Goal: Task Accomplishment & Management: Manage account settings

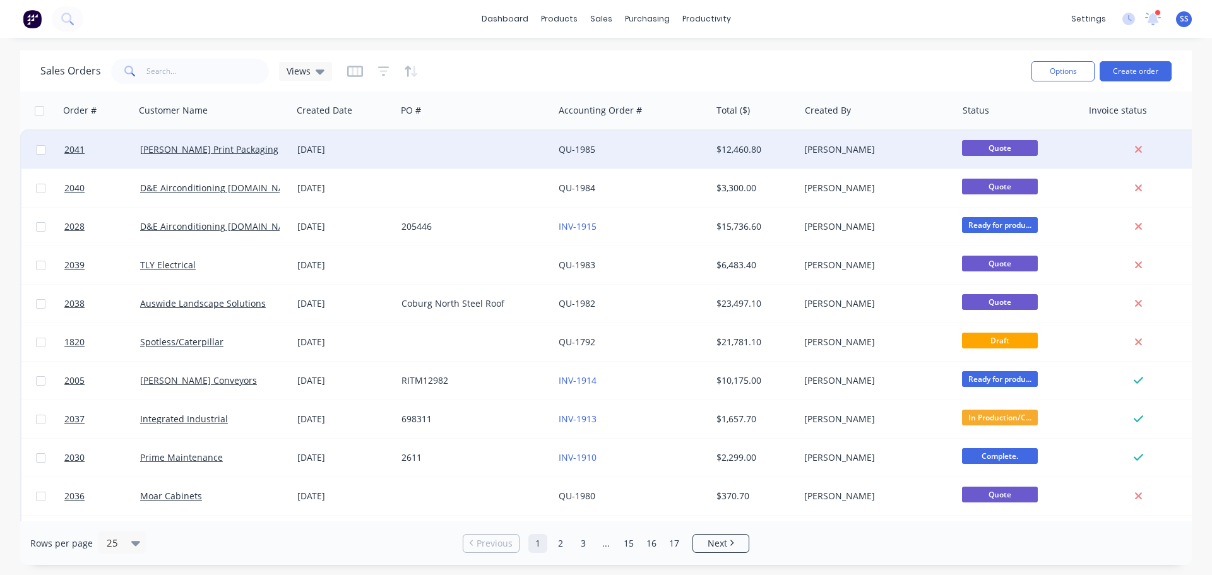
click at [510, 163] on div at bounding box center [474, 150] width 157 height 38
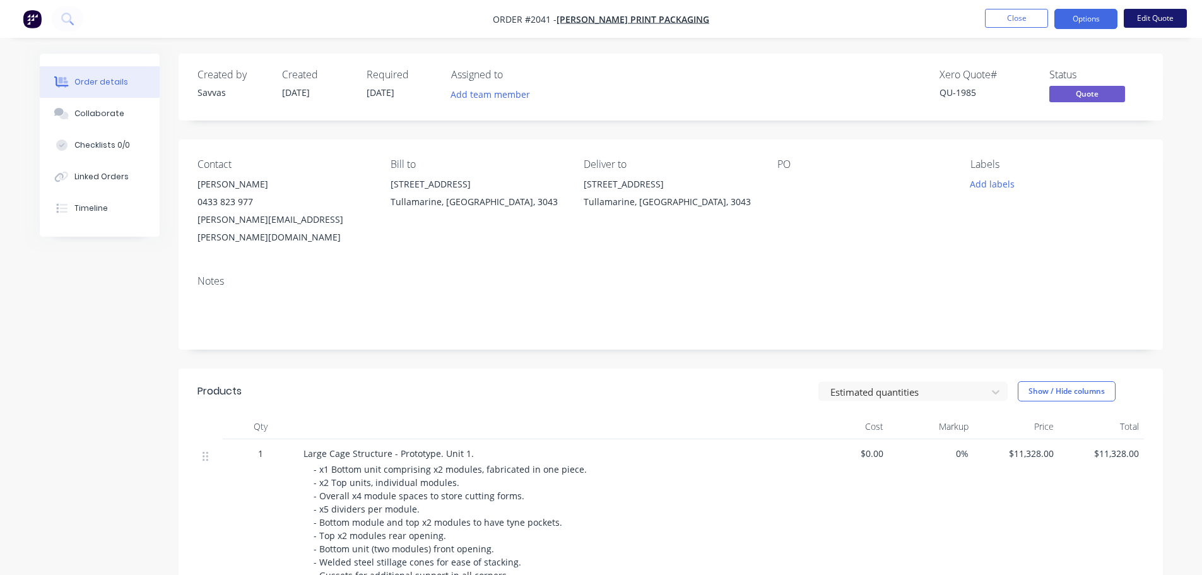
click at [1150, 10] on button "Edit Quote" at bounding box center [1155, 18] width 63 height 19
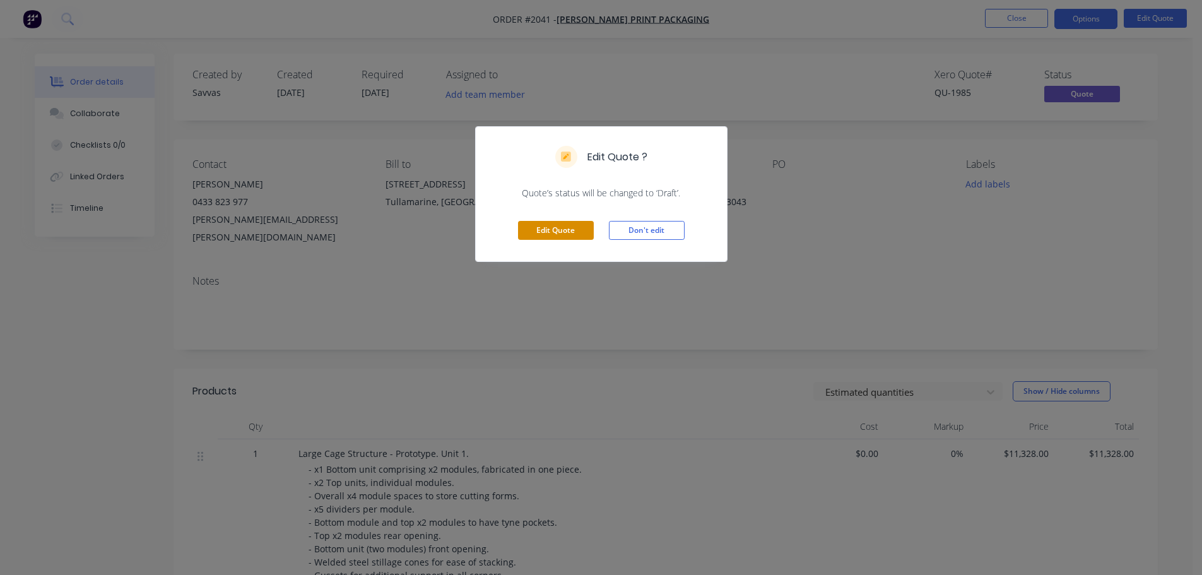
click at [575, 239] on button "Edit Quote" at bounding box center [556, 230] width 76 height 19
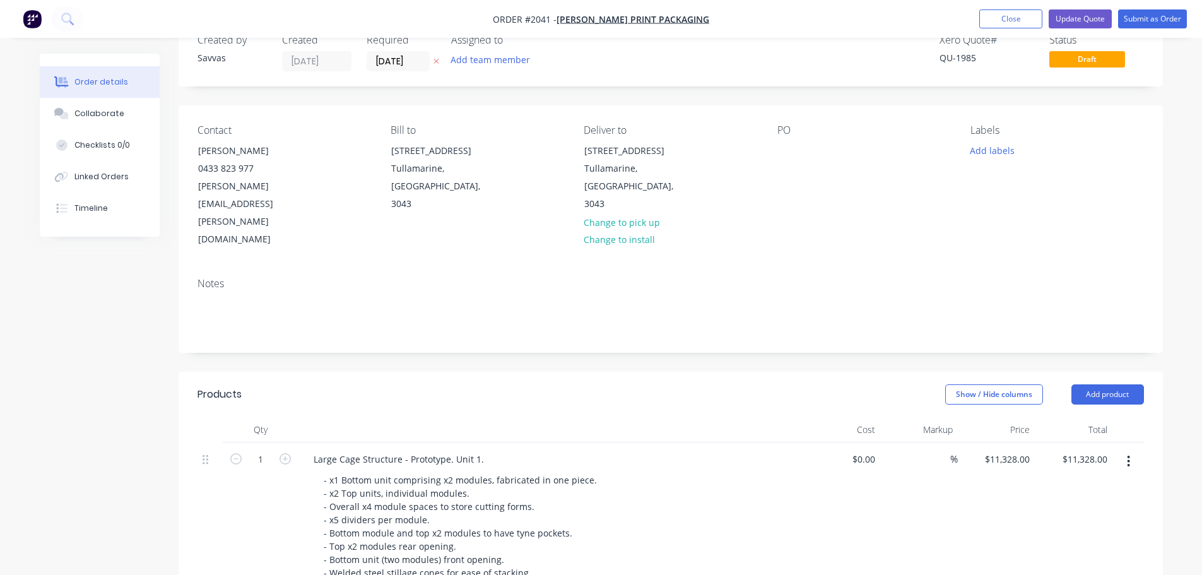
scroll to position [63, 0]
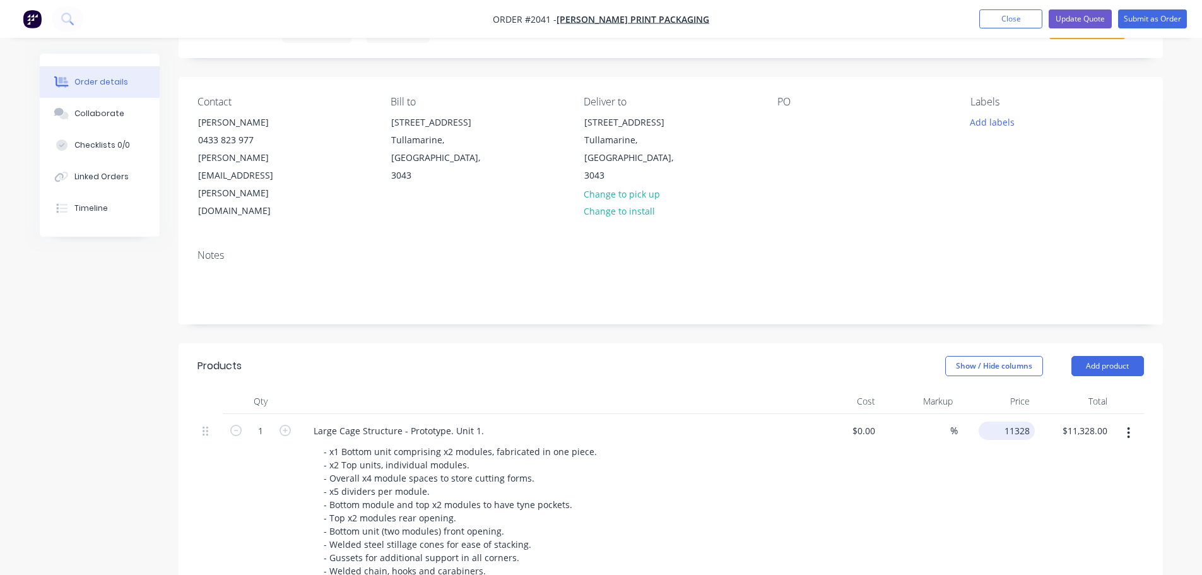
click at [995, 414] on div "11328 $11,328.00" at bounding box center [997, 548] width 78 height 269
type input "$10,544.00"
click at [830, 343] on header "Products Show / Hide columns Add product" at bounding box center [671, 365] width 984 height 45
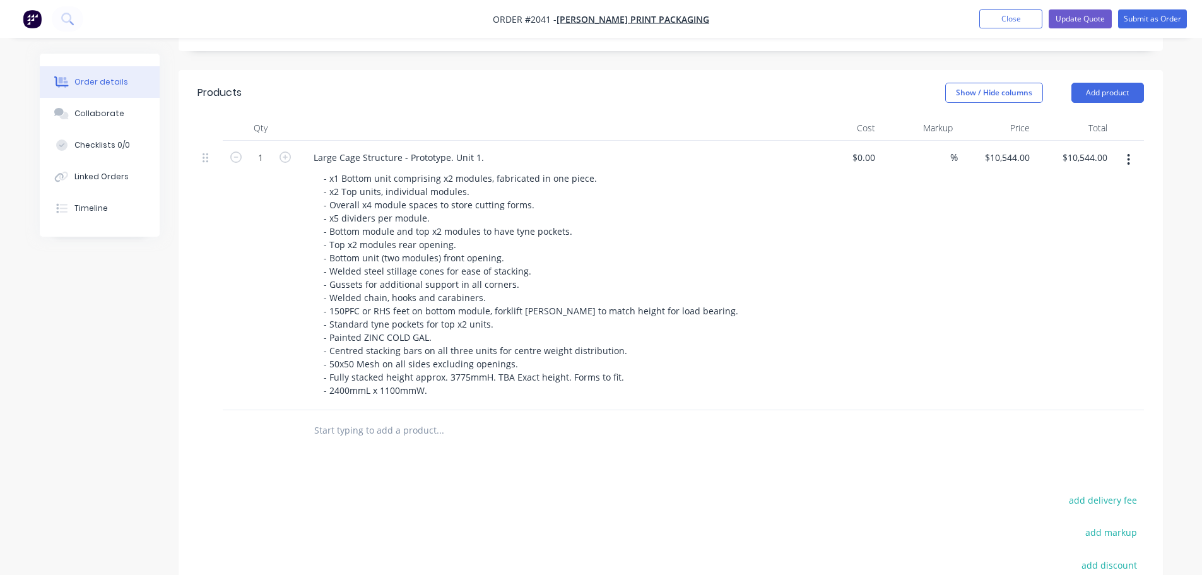
scroll to position [481, 0]
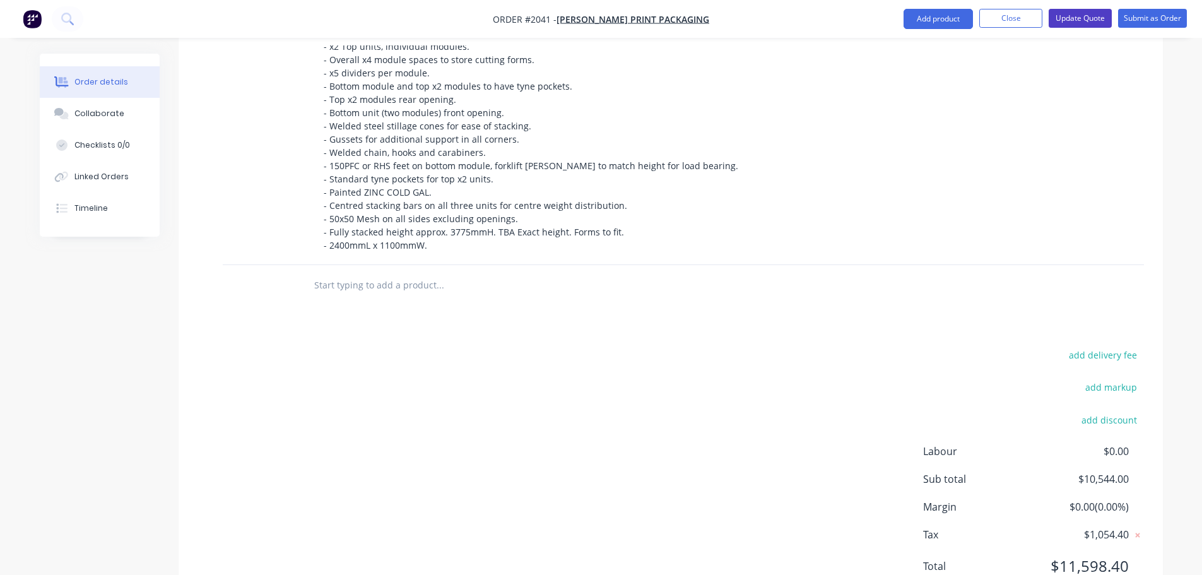
click at [1099, 26] on button "Update Quote" at bounding box center [1080, 18] width 63 height 19
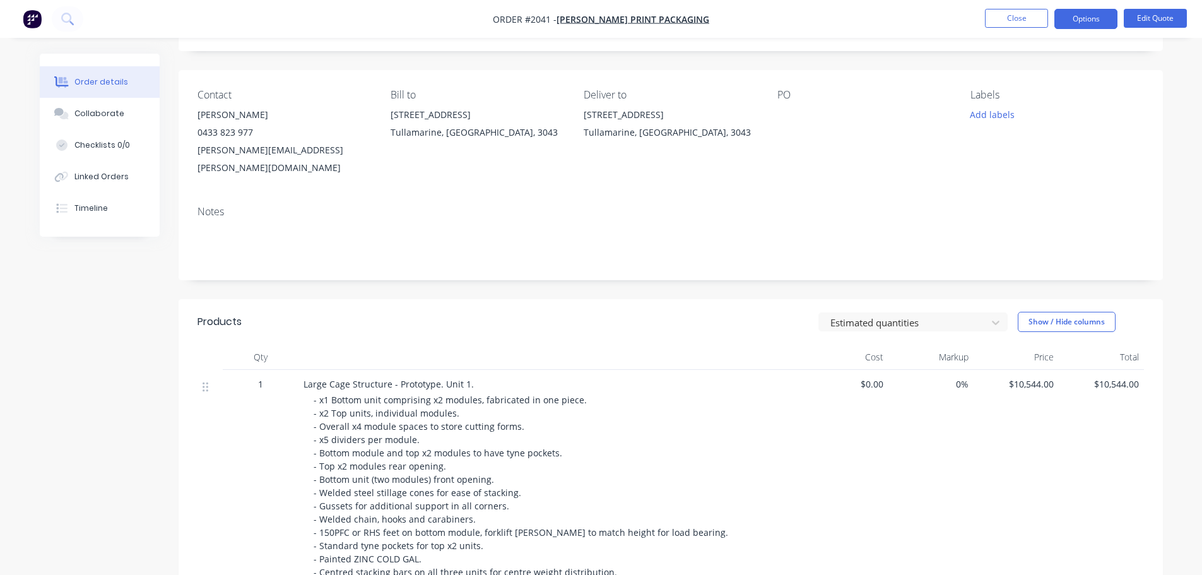
scroll to position [252, 0]
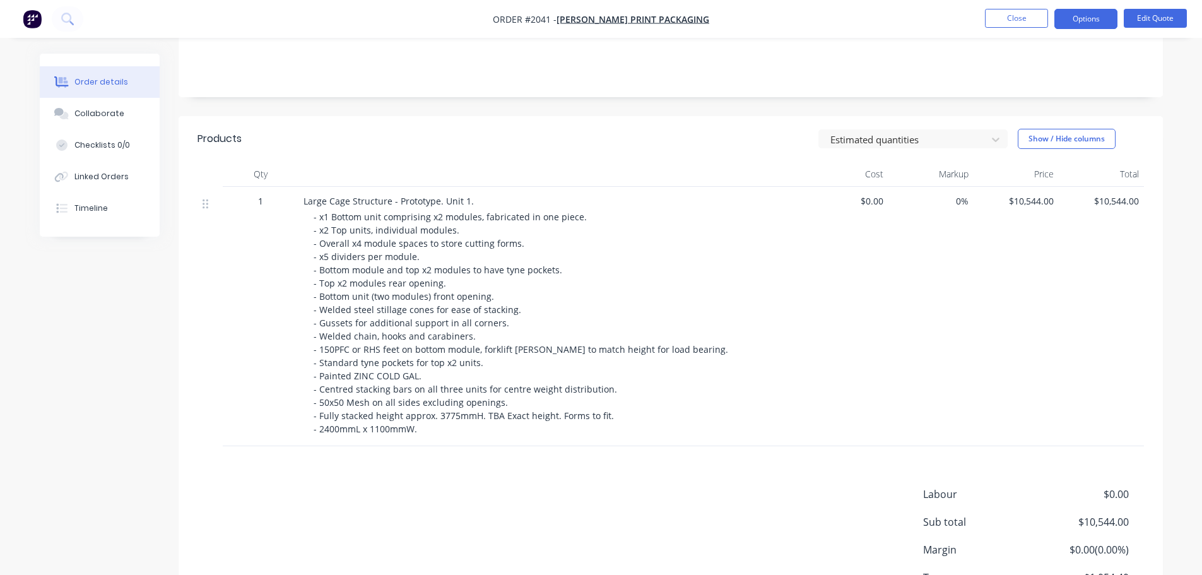
click at [1027, 194] on span "$10,544.00" at bounding box center [1016, 200] width 75 height 13
click at [1147, 17] on button "Edit Quote" at bounding box center [1155, 18] width 63 height 19
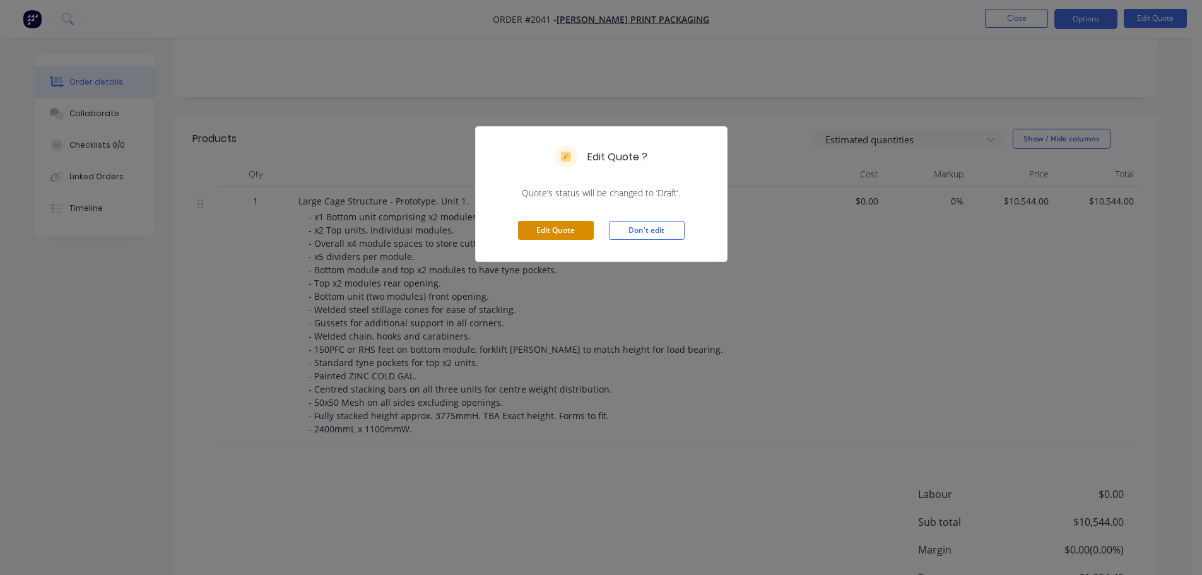
click at [550, 234] on button "Edit Quote" at bounding box center [556, 230] width 76 height 19
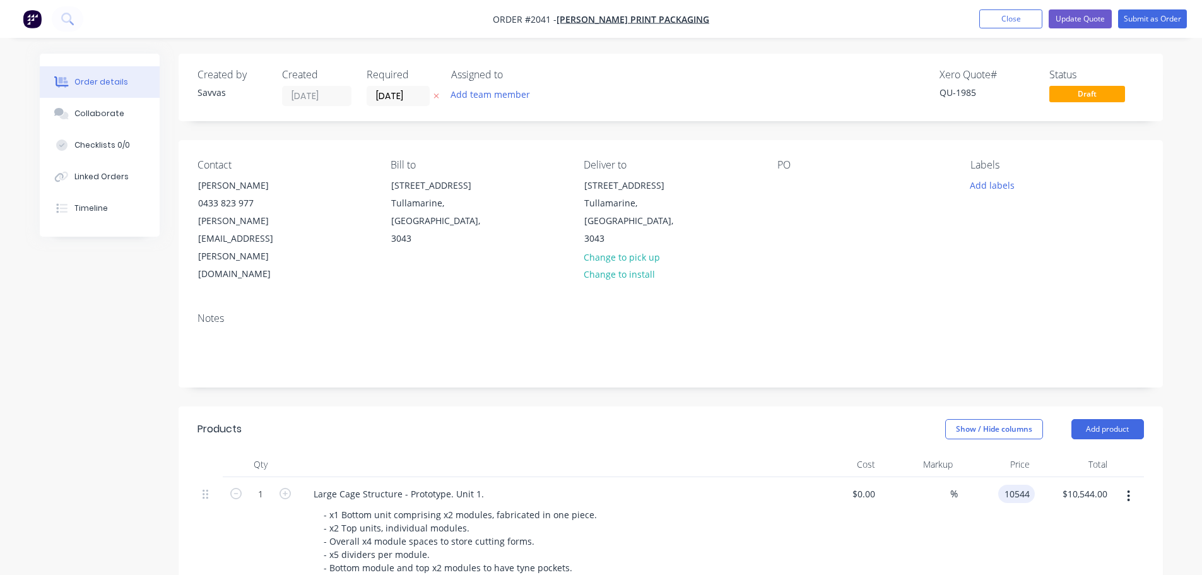
click at [1016, 485] on input "10544" at bounding box center [1019, 494] width 32 height 18
type input "$10,755.00"
click at [849, 406] on header "Products Show / Hide columns Add product" at bounding box center [671, 428] width 984 height 45
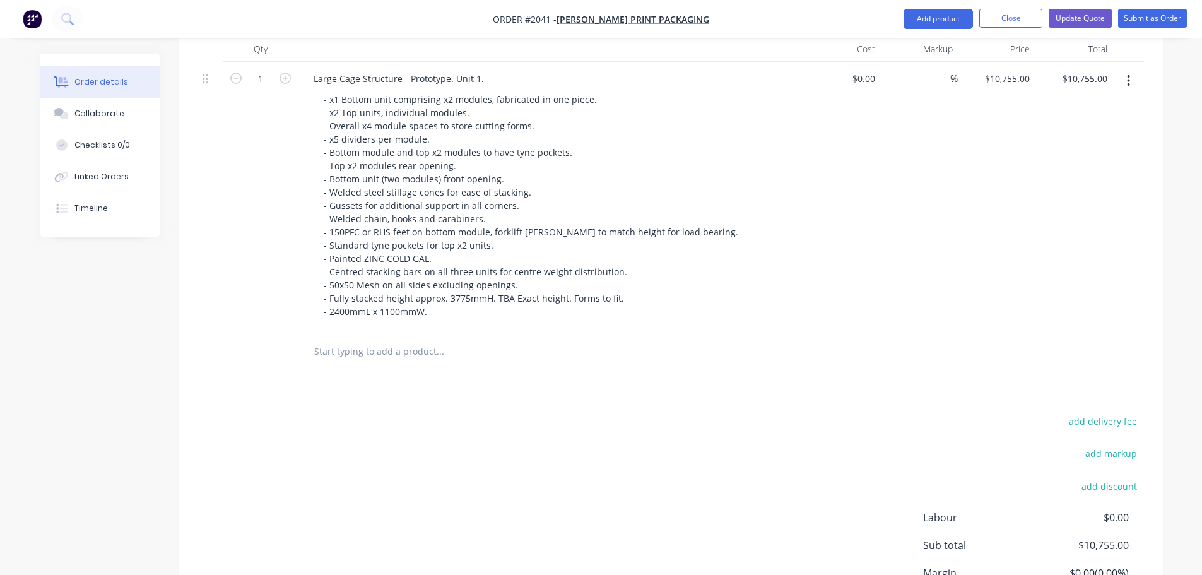
scroll to position [355, 0]
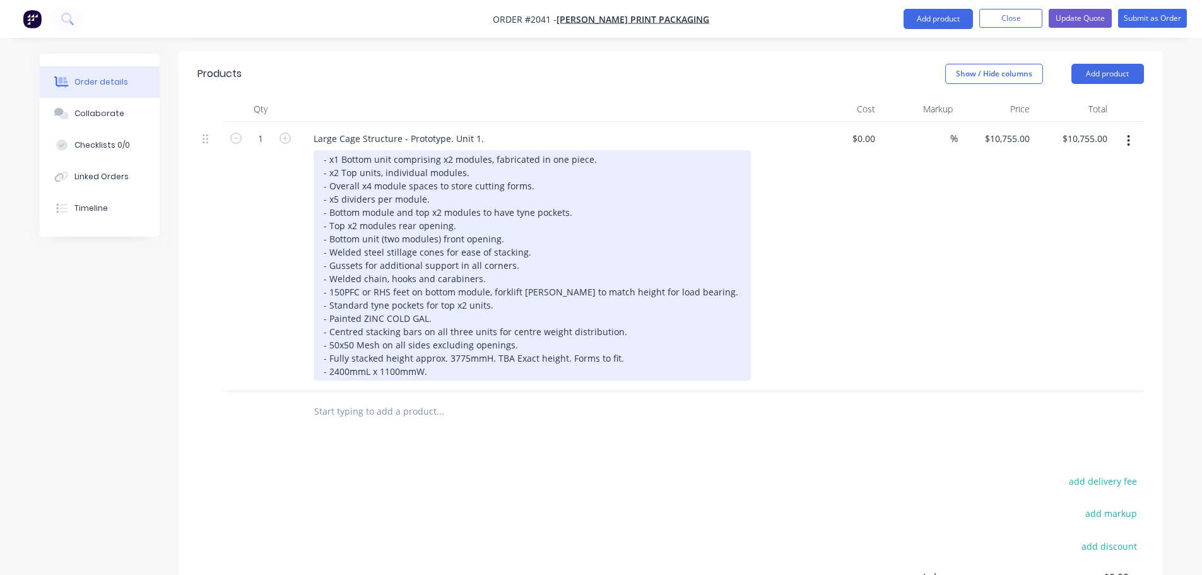
click at [594, 306] on div "- x1 Bottom unit comprising x2 modules, fabricated in one piece. - x2 Top units…" at bounding box center [532, 265] width 437 height 230
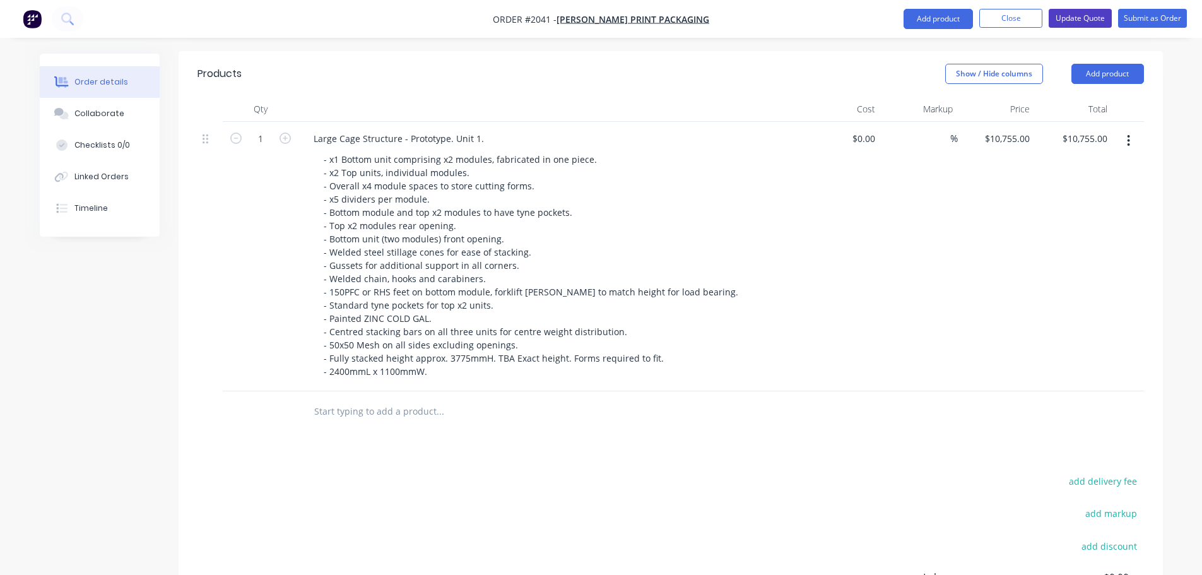
click at [1074, 20] on button "Update Quote" at bounding box center [1080, 18] width 63 height 19
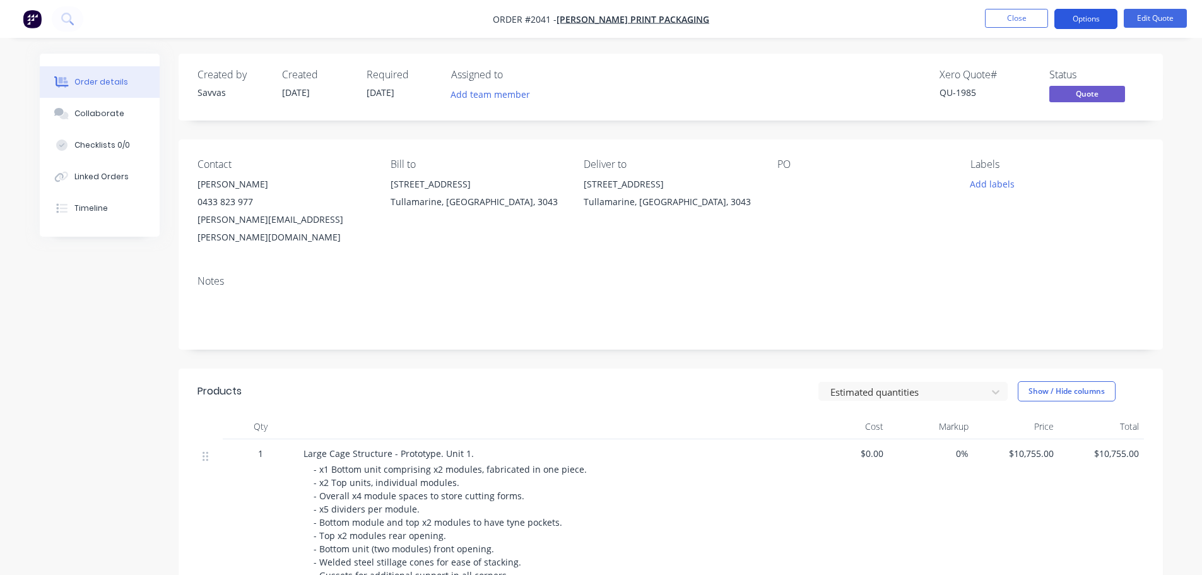
click at [1086, 13] on button "Options" at bounding box center [1085, 19] width 63 height 20
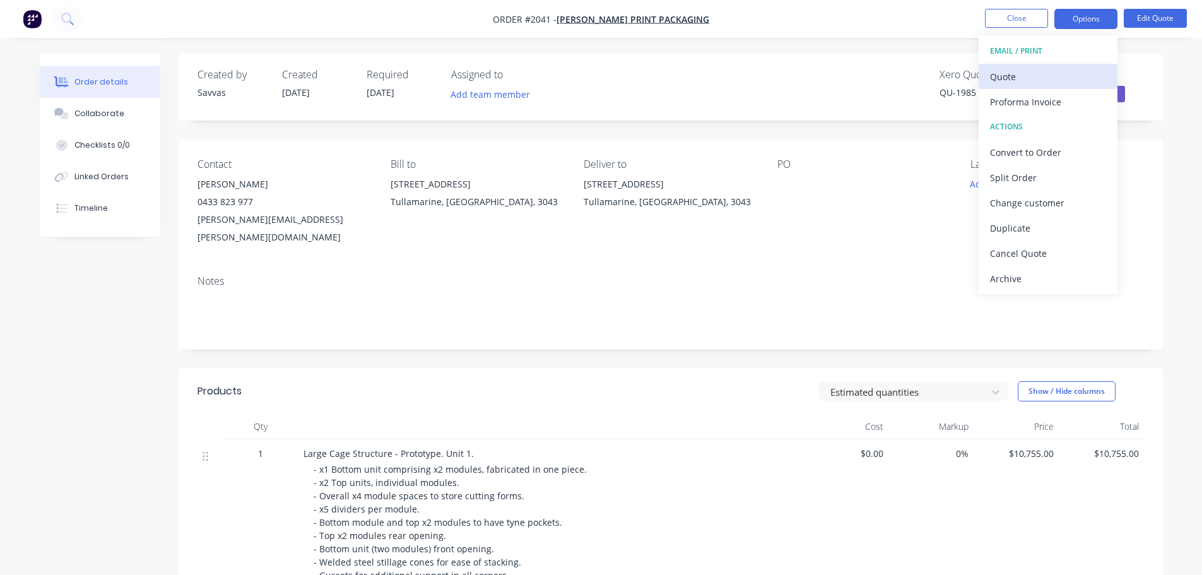
click at [1058, 64] on button "Quote" at bounding box center [1048, 76] width 139 height 25
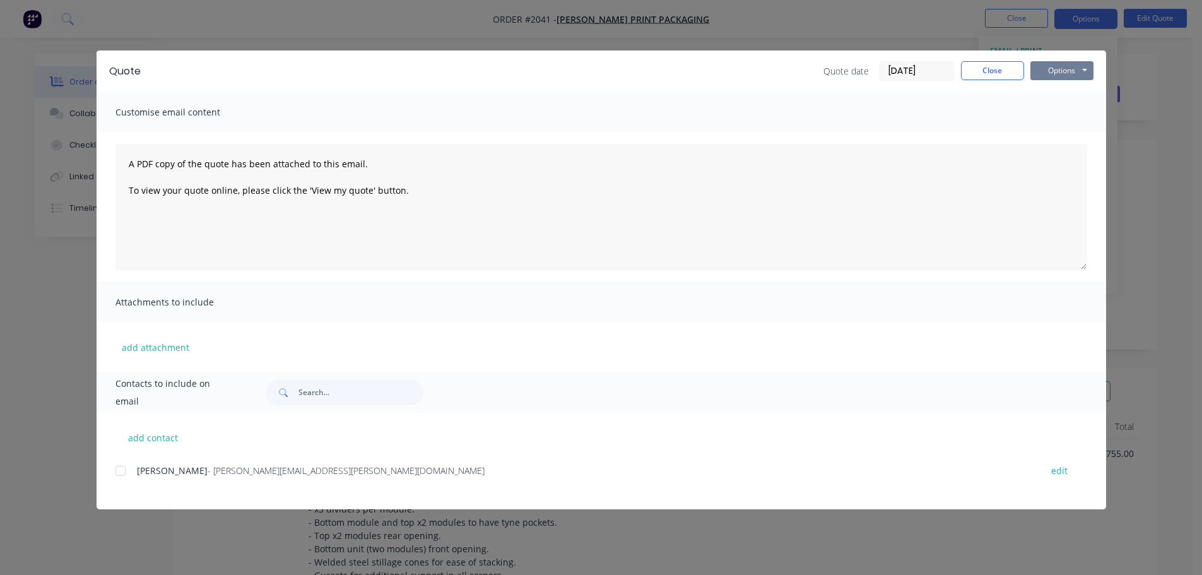
click at [1081, 70] on button "Options" at bounding box center [1061, 70] width 63 height 19
click at [1074, 107] on button "Print" at bounding box center [1070, 113] width 81 height 21
click at [1000, 72] on button "Close" at bounding box center [992, 70] width 63 height 19
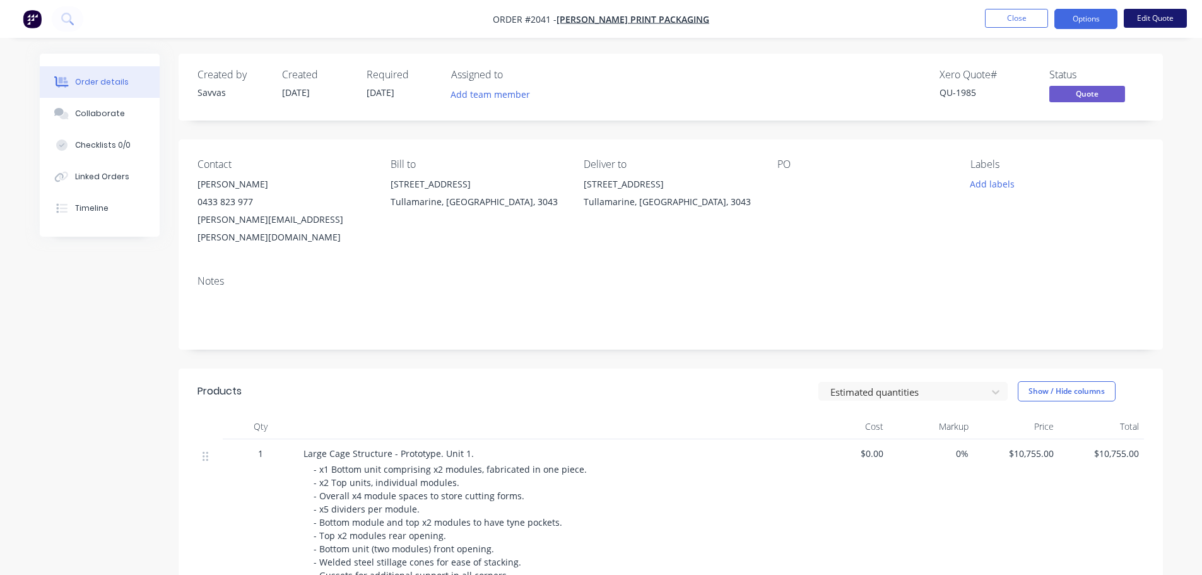
click at [1143, 9] on button "Edit Quote" at bounding box center [1155, 18] width 63 height 19
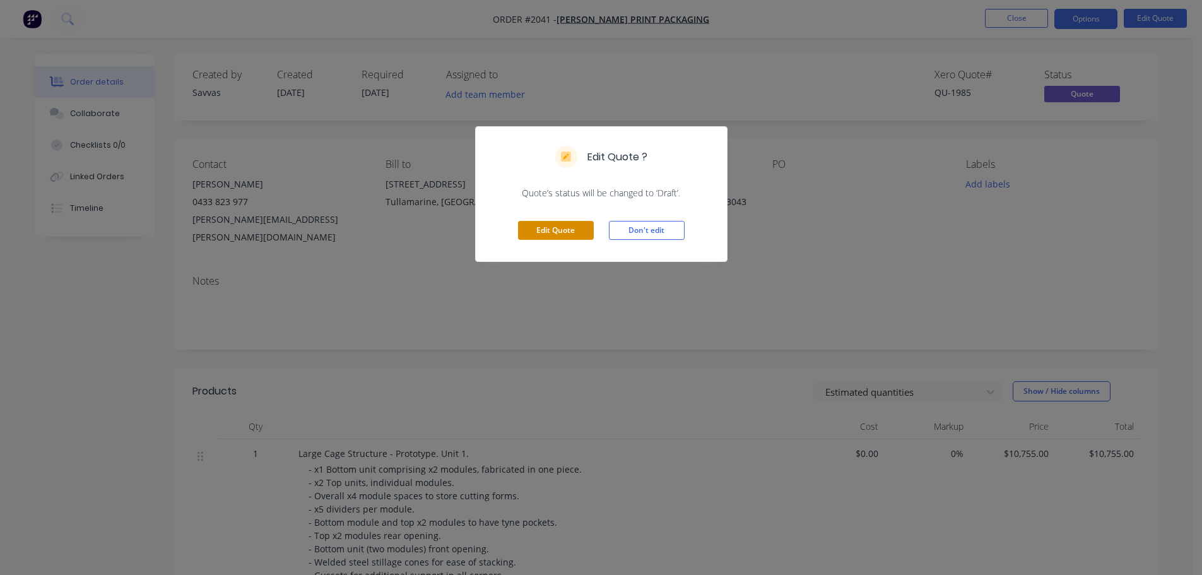
click at [575, 232] on button "Edit Quote" at bounding box center [556, 230] width 76 height 19
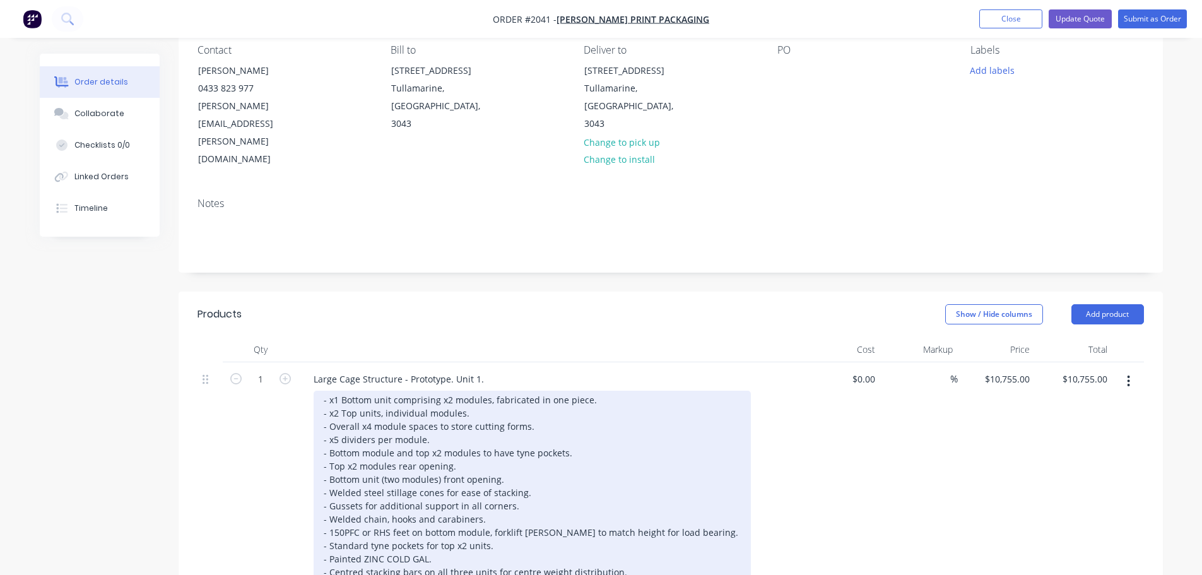
scroll to position [126, 0]
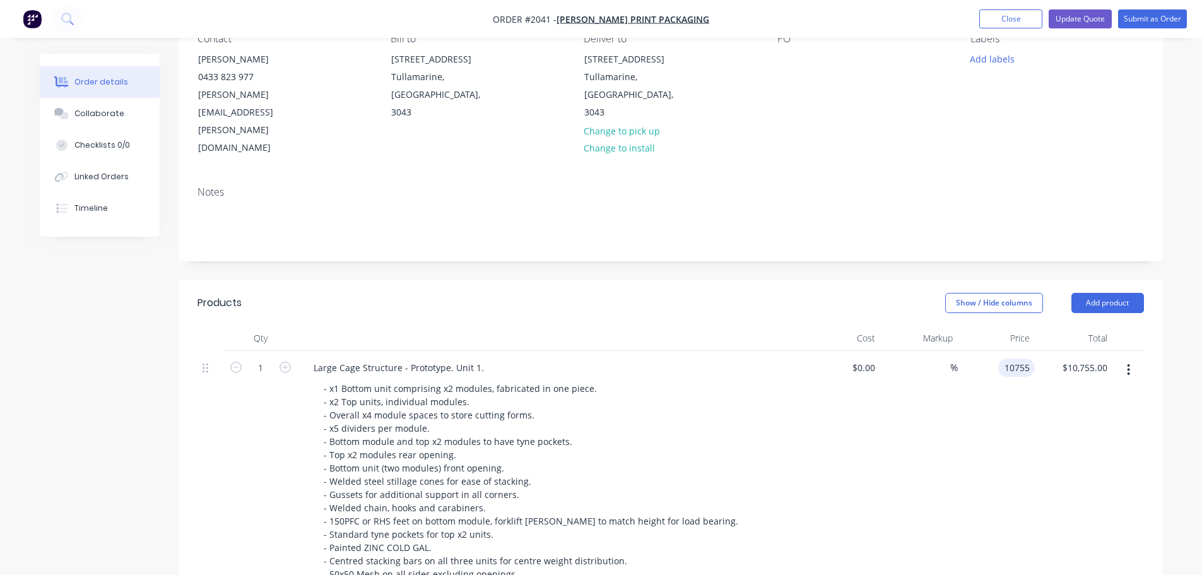
click at [1013, 358] on input "10755" at bounding box center [1019, 367] width 32 height 18
type input "$11,255.00"
click at [685, 293] on div "Show / Hide columns Add product" at bounding box center [770, 303] width 745 height 20
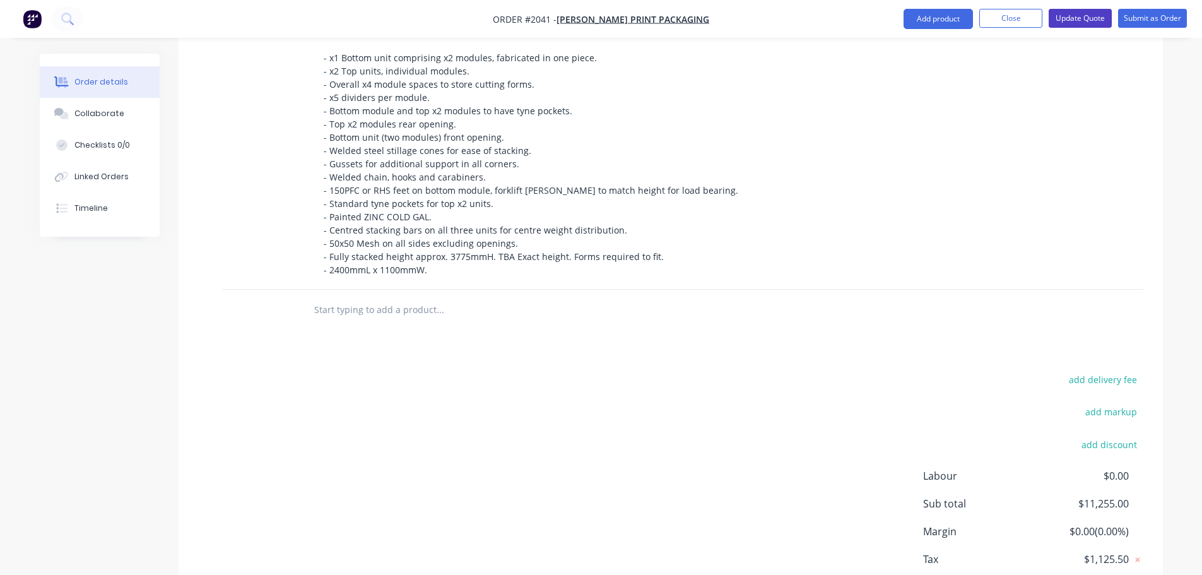
scroll to position [418, 0]
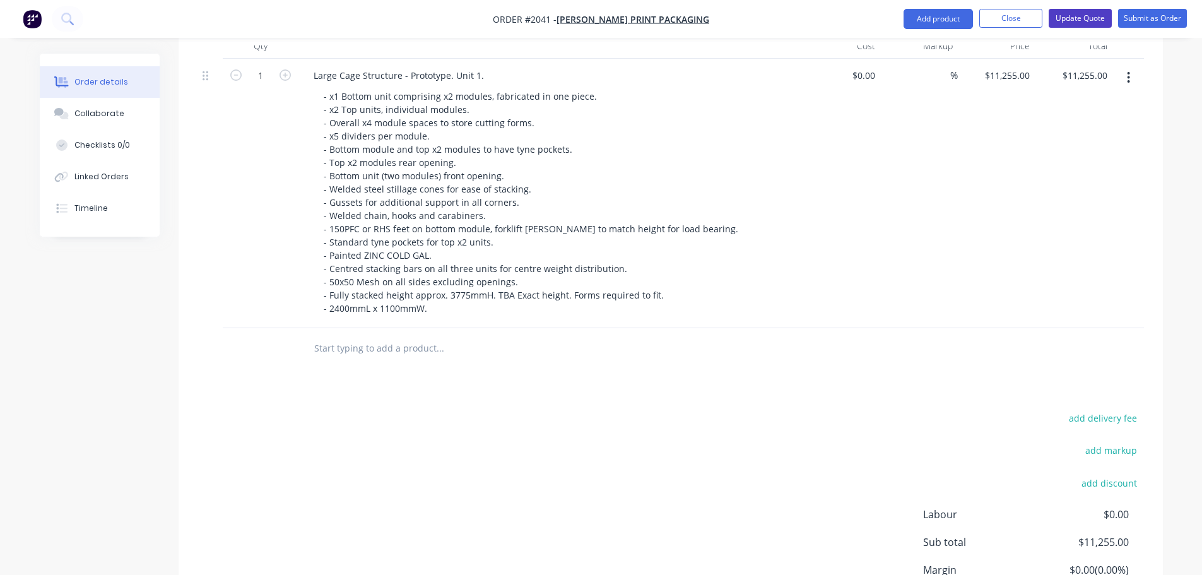
click at [1087, 22] on button "Update Quote" at bounding box center [1080, 18] width 63 height 19
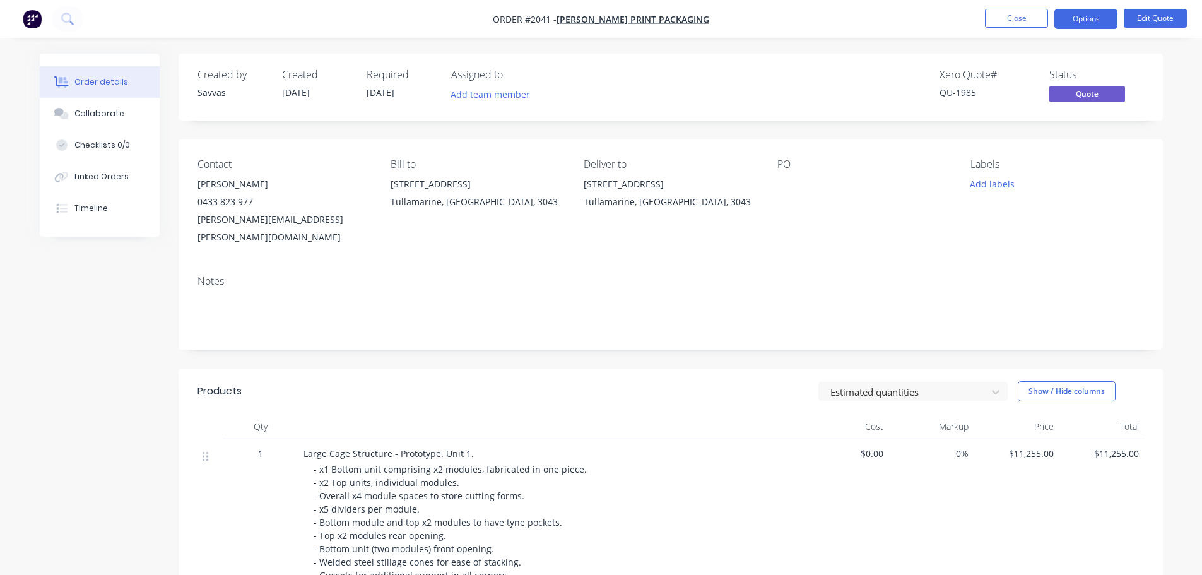
scroll to position [331, 0]
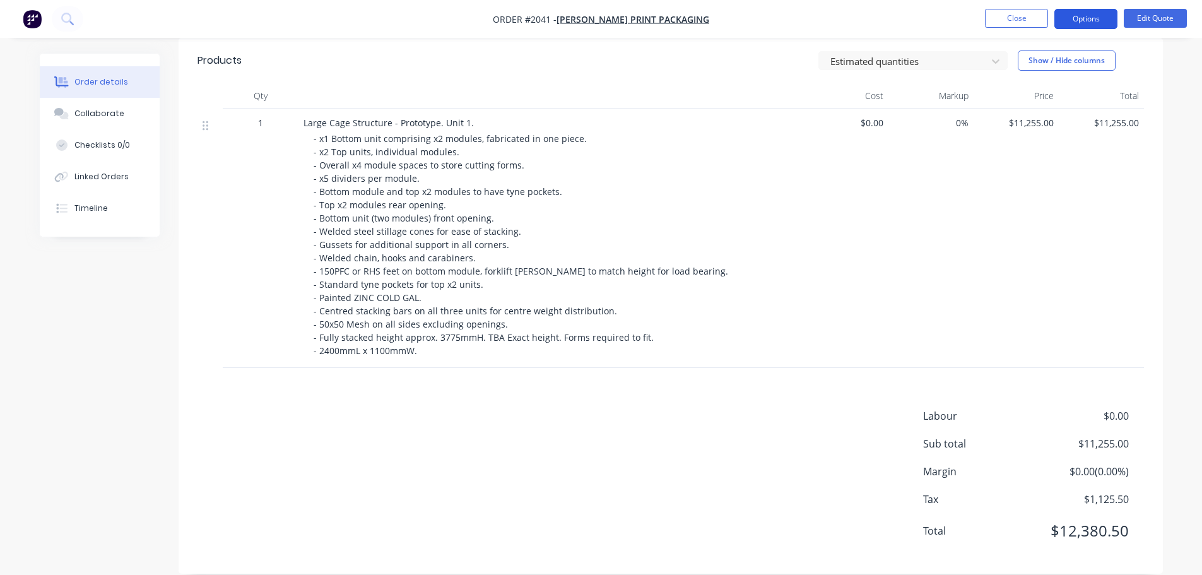
click at [1094, 15] on button "Options" at bounding box center [1085, 19] width 63 height 20
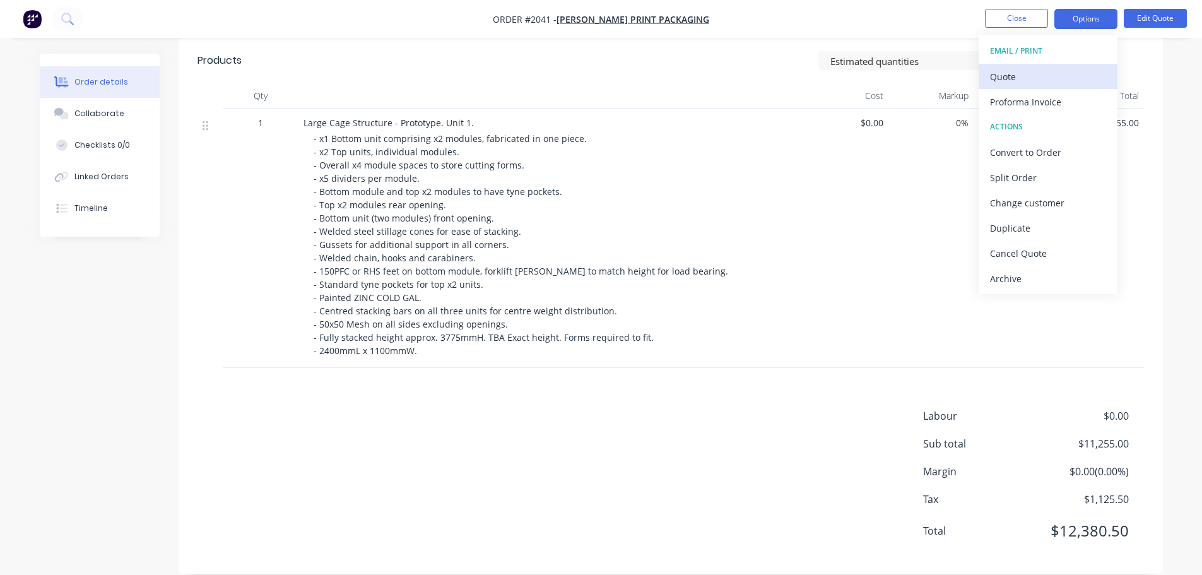
click at [1060, 71] on div "Quote" at bounding box center [1048, 77] width 116 height 18
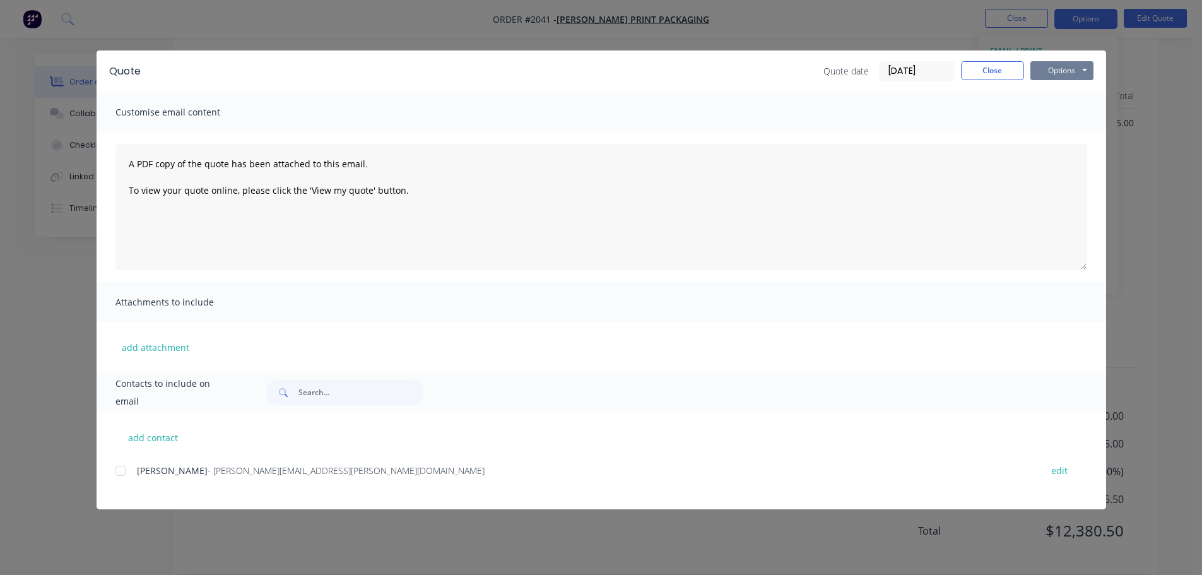
click at [1069, 72] on button "Options" at bounding box center [1061, 70] width 63 height 19
click at [1070, 112] on button "Print" at bounding box center [1070, 113] width 81 height 21
